Goal: Information Seeking & Learning: Learn about a topic

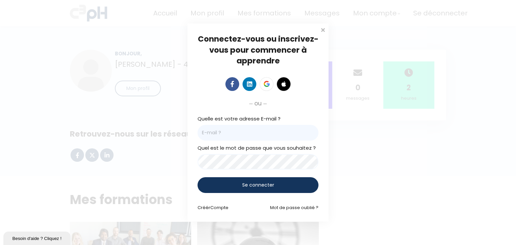
type input "jsylvain@groupebouchersports.com"
click at [246, 185] on span "Se connecter" at bounding box center [258, 185] width 32 height 7
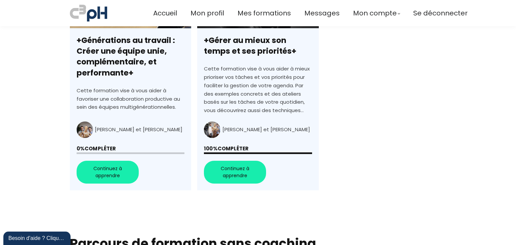
scroll to position [229, 0]
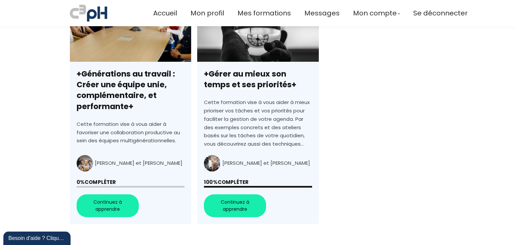
click at [105, 203] on link "+Générations au travail : Créer une équipe unie, complémentaire, et performante+" at bounding box center [130, 109] width 121 height 231
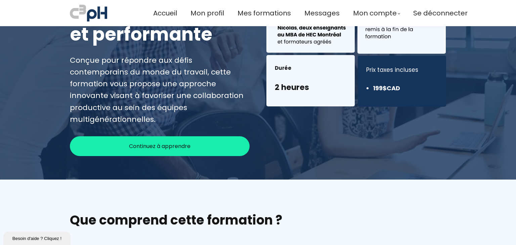
scroll to position [101, 0]
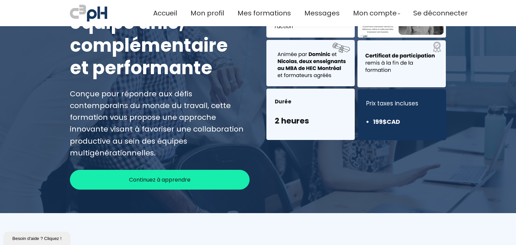
click at [158, 176] on span "Continuez à apprendre" at bounding box center [160, 180] width 62 height 8
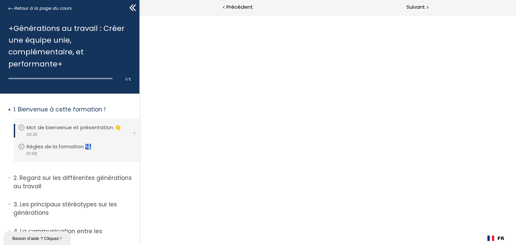
click at [65, 127] on p "Mot de bienvenue et présentation 👋" at bounding box center [79, 127] width 105 height 7
click at [35, 129] on p "Mot de bienvenue et présentation 👋" at bounding box center [79, 127] width 105 height 7
drag, startPoint x: 514, startPoint y: 164, endPoint x: 516, endPoint y: 143, distance: 21.2
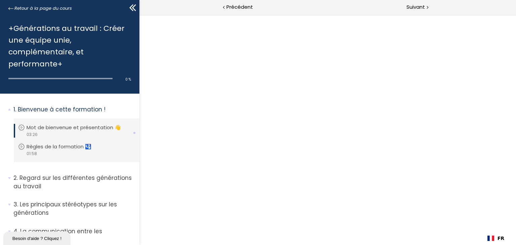
click at [516, 143] on div at bounding box center [327, 130] width 377 height 231
click at [59, 127] on p "Mot de bienvenue et présentation 👋" at bounding box center [79, 127] width 105 height 7
click at [22, 127] on icon at bounding box center [21, 127] width 7 height 7
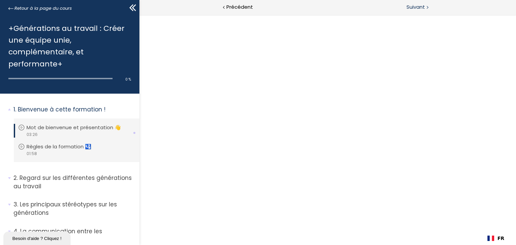
click at [416, 6] on span "Suivant" at bounding box center [416, 7] width 18 height 8
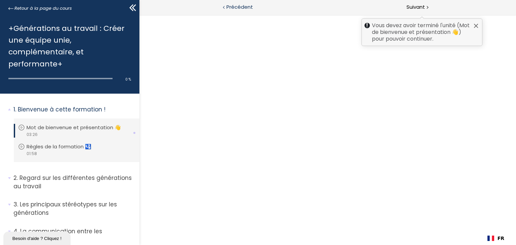
click at [234, 7] on span "Précédent" at bounding box center [240, 7] width 27 height 8
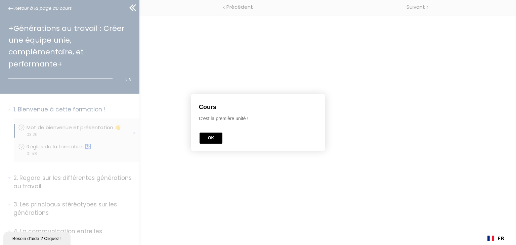
click at [210, 140] on button "OK" at bounding box center [211, 138] width 23 height 11
